Goal: Information Seeking & Learning: Learn about a topic

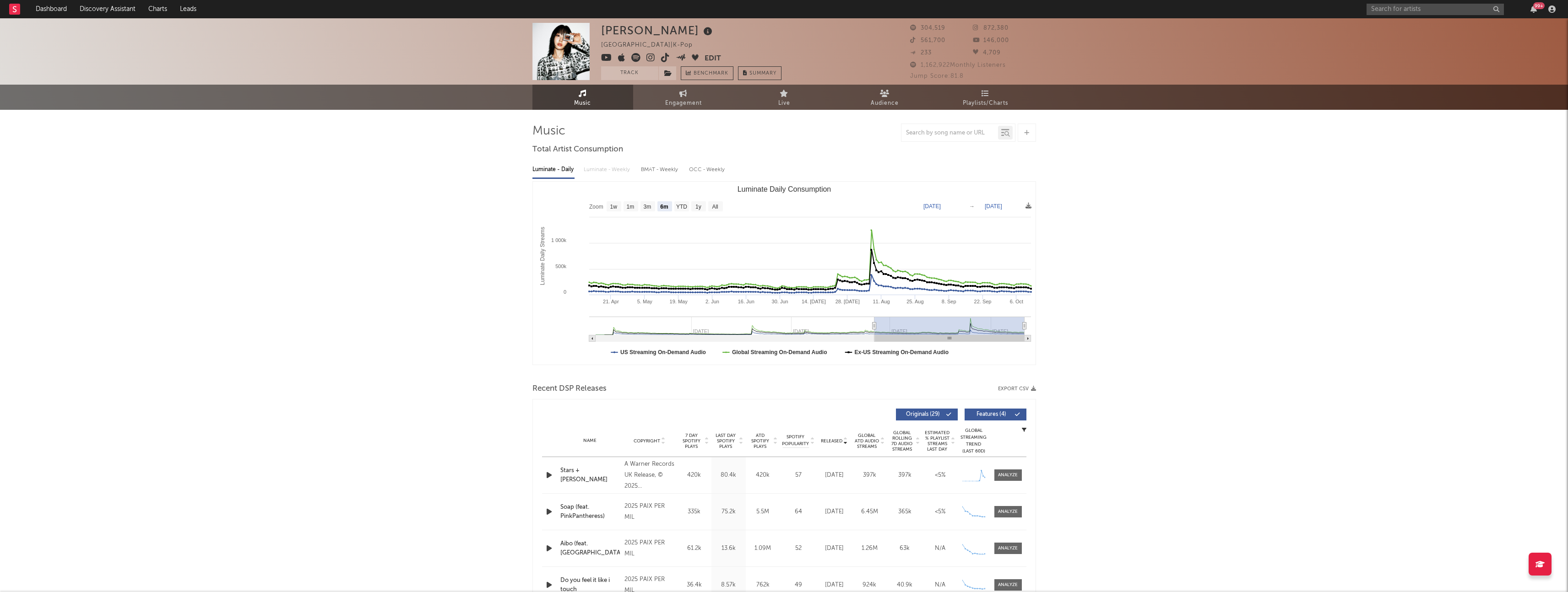
select select "6m"
click at [1374, 4] on input "text" at bounding box center [1435, 9] width 138 height 12
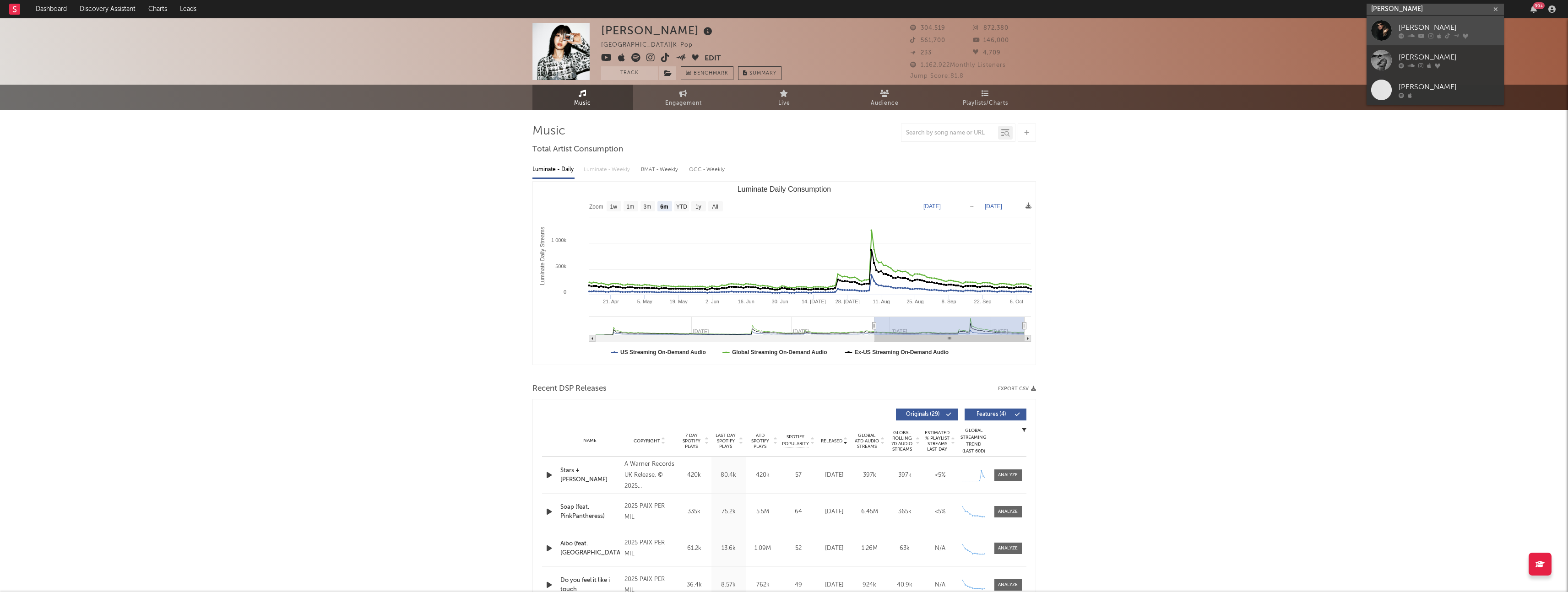
type input "[PERSON_NAME]"
click at [1393, 27] on link "[PERSON_NAME]" at bounding box center [1435, 30] width 138 height 30
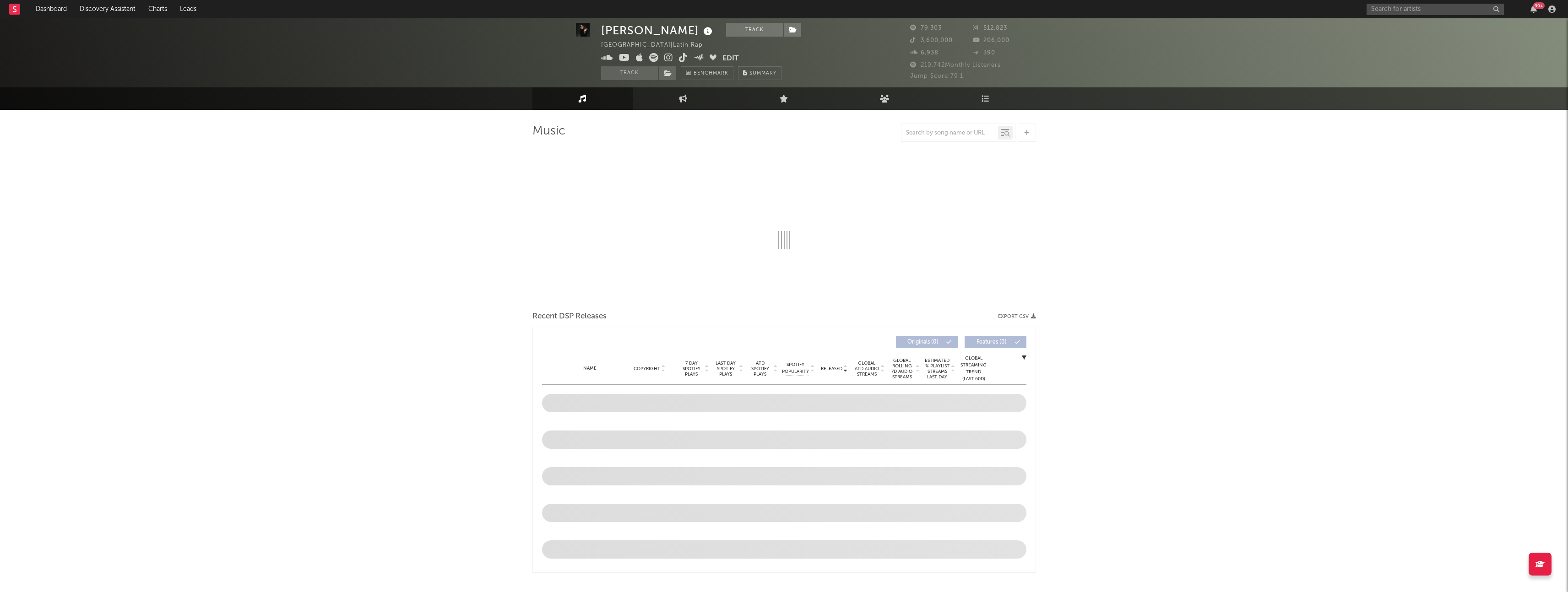
scroll to position [13, 0]
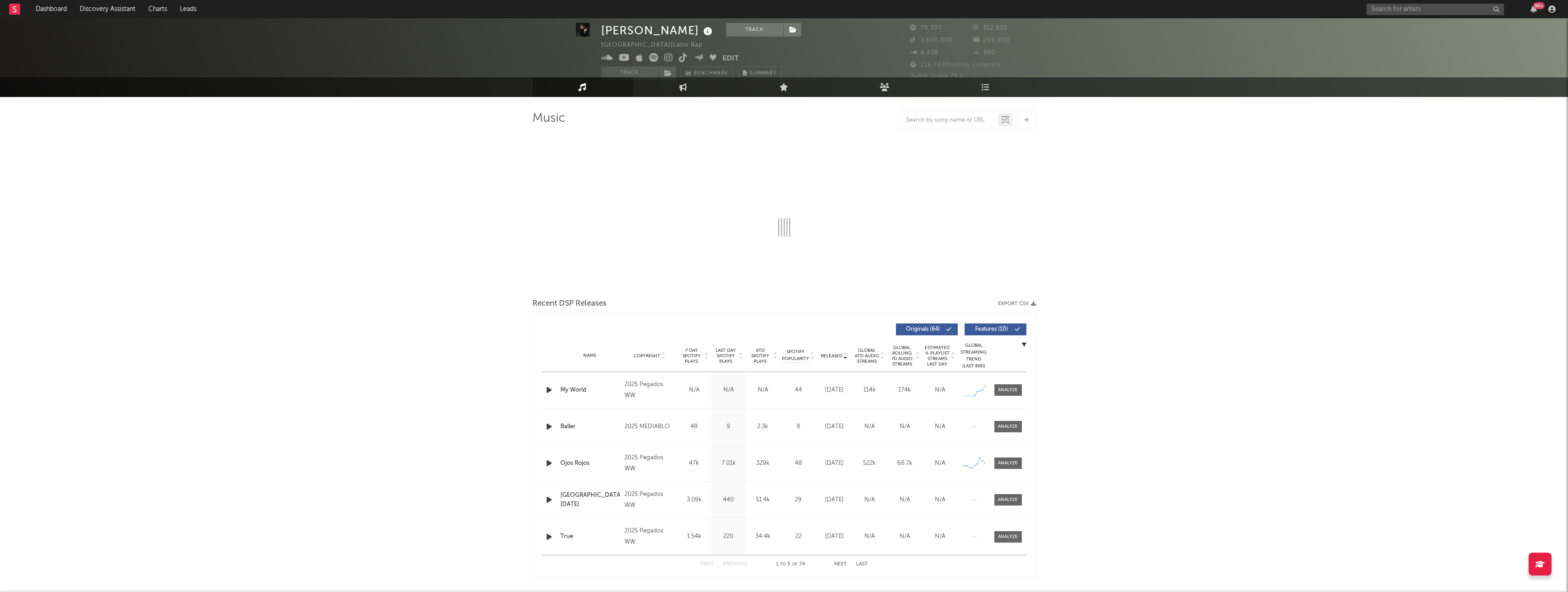
select select "6m"
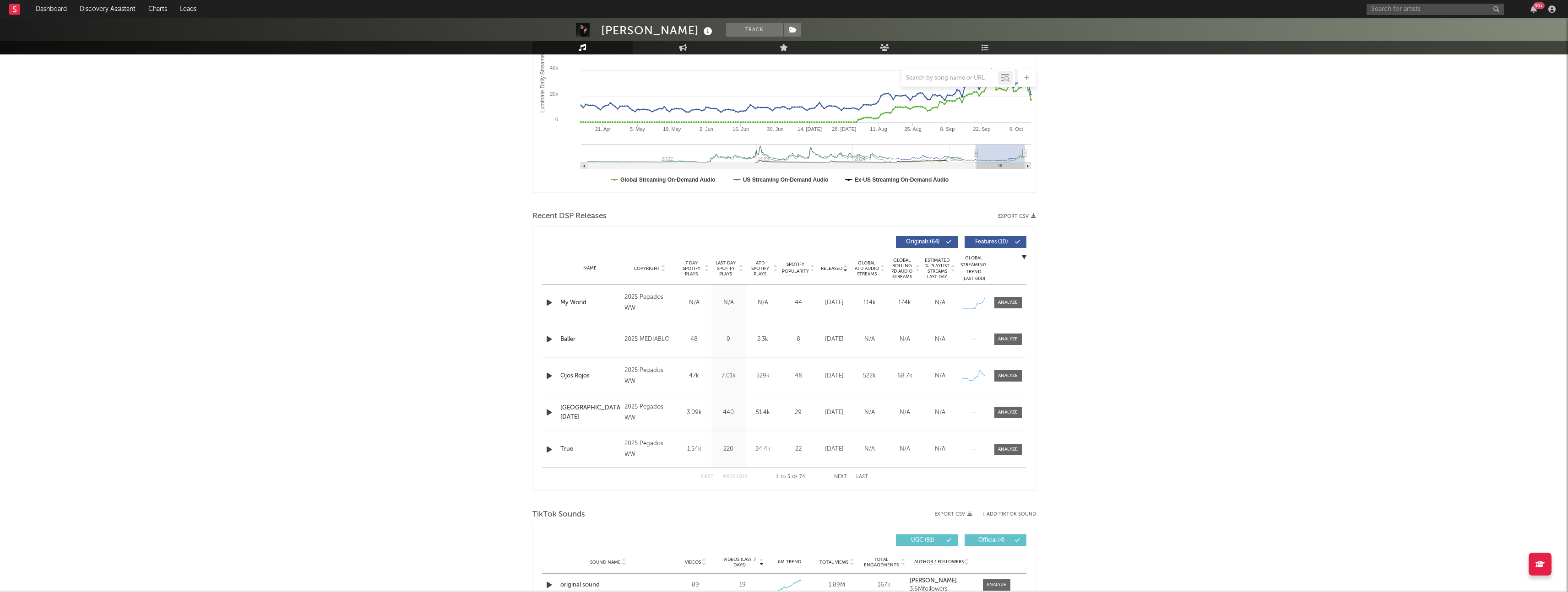
scroll to position [175, 0]
click at [841, 473] on button "Next" at bounding box center [840, 474] width 13 height 5
click at [842, 479] on div "First Previous 6 to 10 of 74 Next Last" at bounding box center [784, 474] width 167 height 18
click at [841, 473] on button "Next" at bounding box center [840, 474] width 13 height 5
click at [725, 266] on span "Last Day Spotify Plays" at bounding box center [726, 265] width 24 height 16
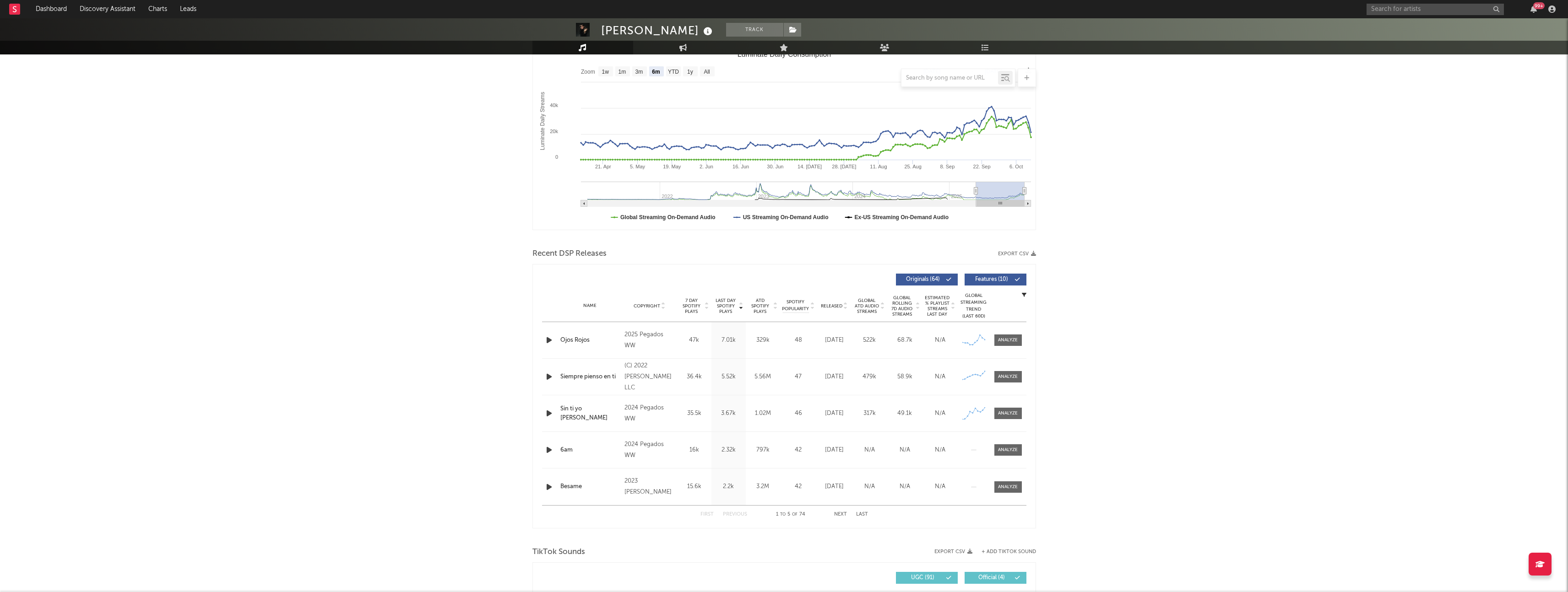
scroll to position [132, 0]
